Goal: Task Accomplishment & Management: Manage account settings

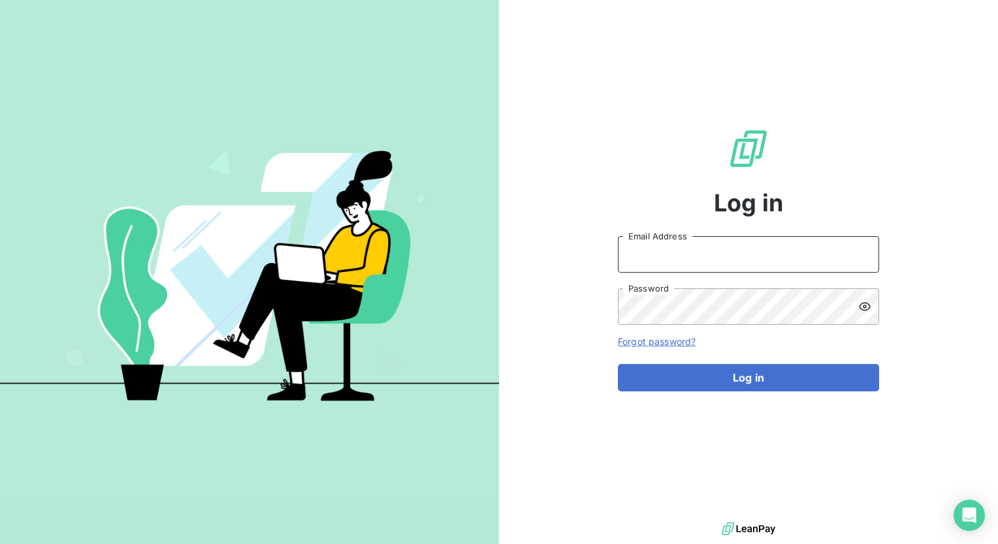
click at [706, 244] on input "Email Address" at bounding box center [748, 254] width 261 height 37
type input "[PERSON_NAME][EMAIL_ADDRESS][PERSON_NAME][DOMAIN_NAME]"
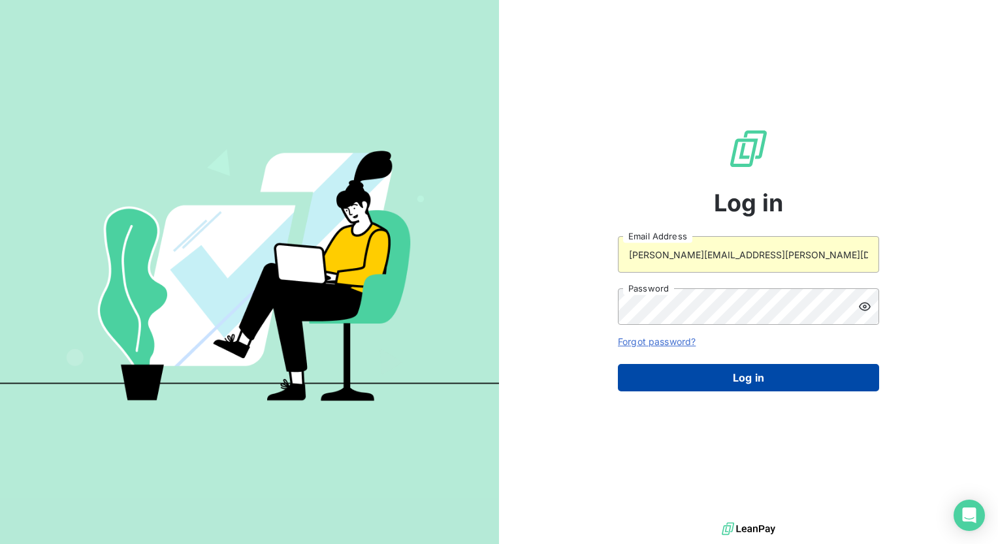
click at [725, 380] on button "Log in" at bounding box center [748, 377] width 261 height 27
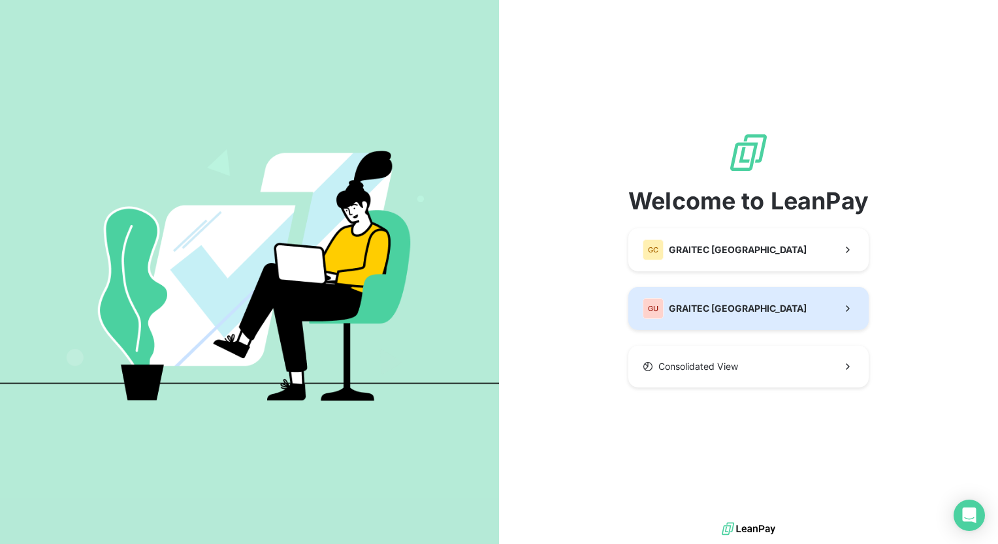
click at [655, 320] on button "GU GRAITEC [GEOGRAPHIC_DATA]" at bounding box center [748, 308] width 240 height 43
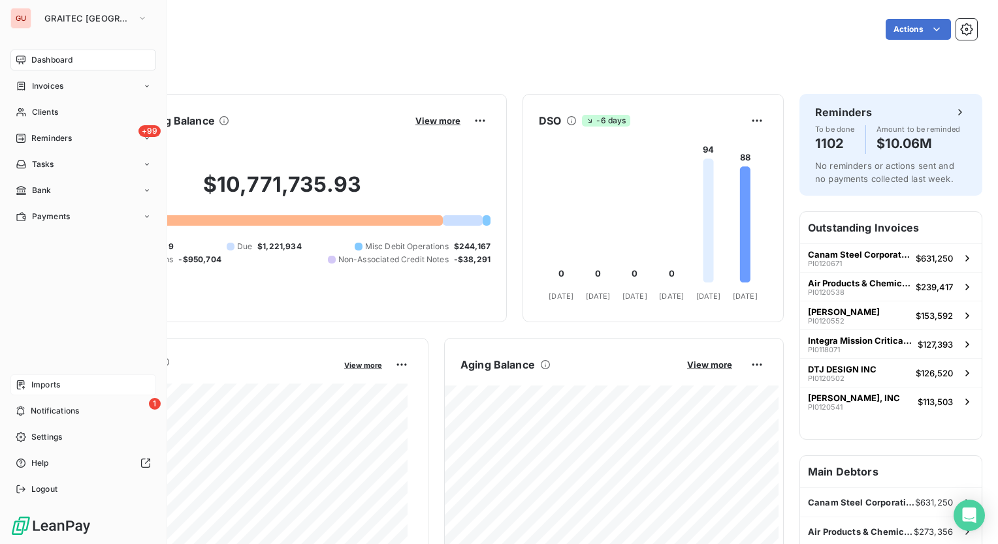
click at [51, 392] on div "Imports" at bounding box center [83, 385] width 146 height 21
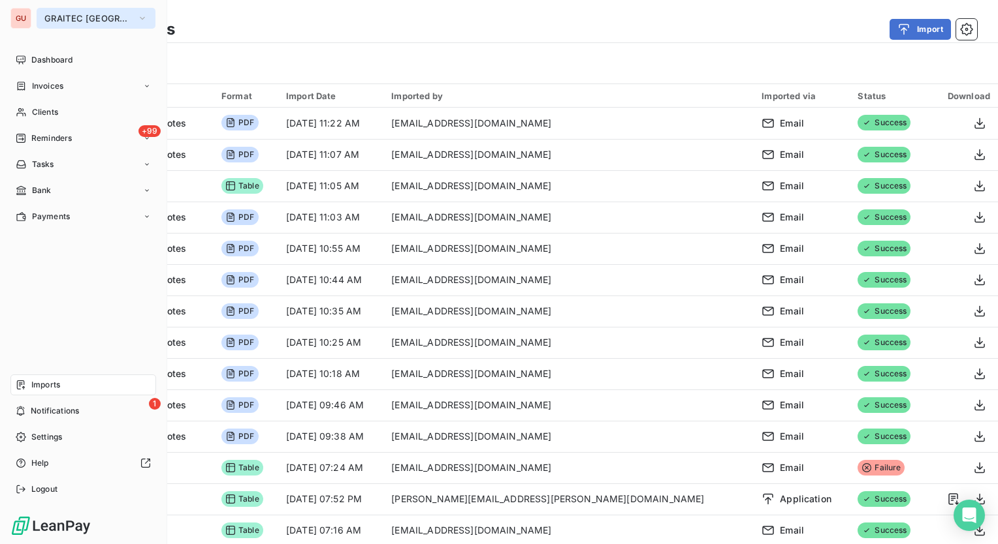
click at [100, 19] on span "GRAITEC [GEOGRAPHIC_DATA]" at bounding box center [87, 18] width 87 height 10
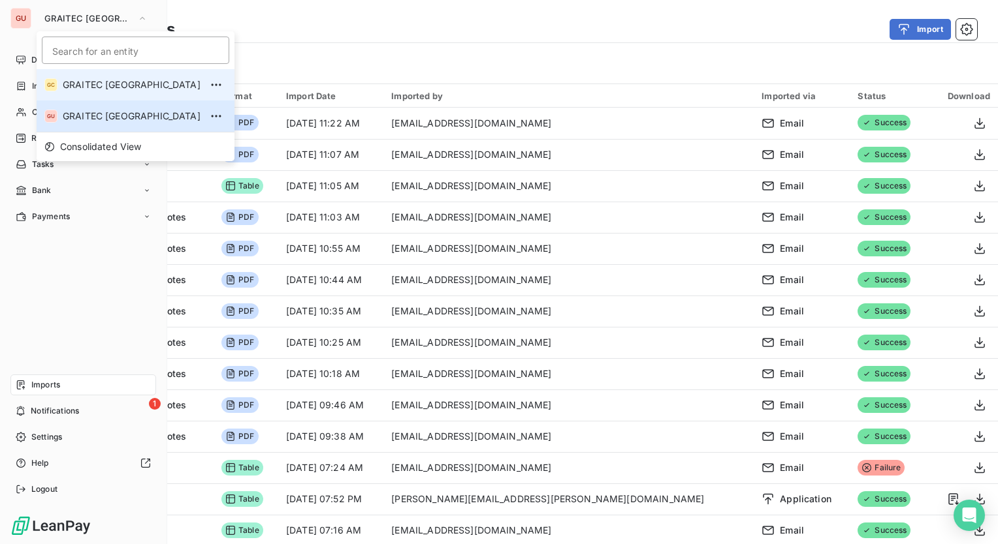
click at [104, 91] on li "GC GRAITEC [GEOGRAPHIC_DATA]" at bounding box center [136, 84] width 198 height 31
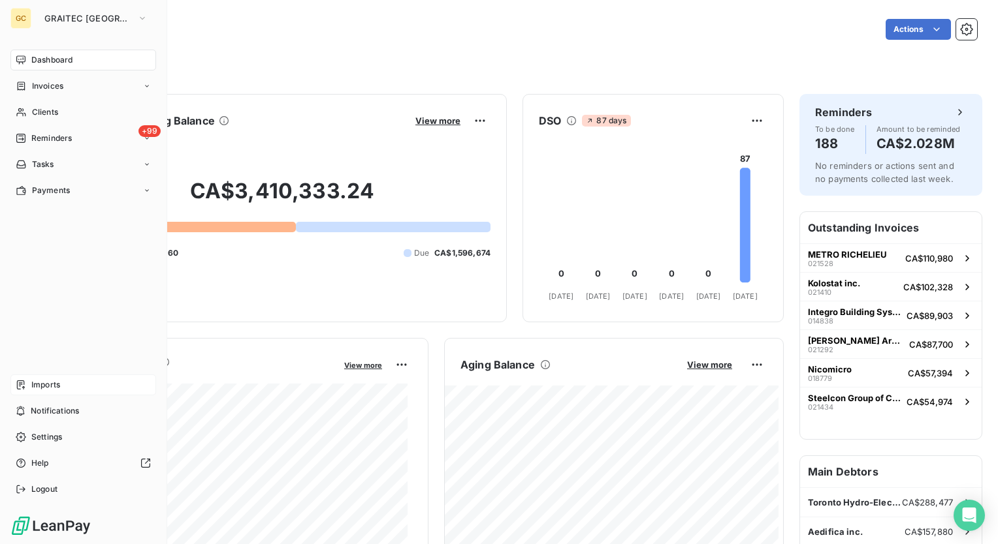
click at [57, 390] on span "Imports" at bounding box center [45, 385] width 29 height 12
